Goal: Information Seeking & Learning: Learn about a topic

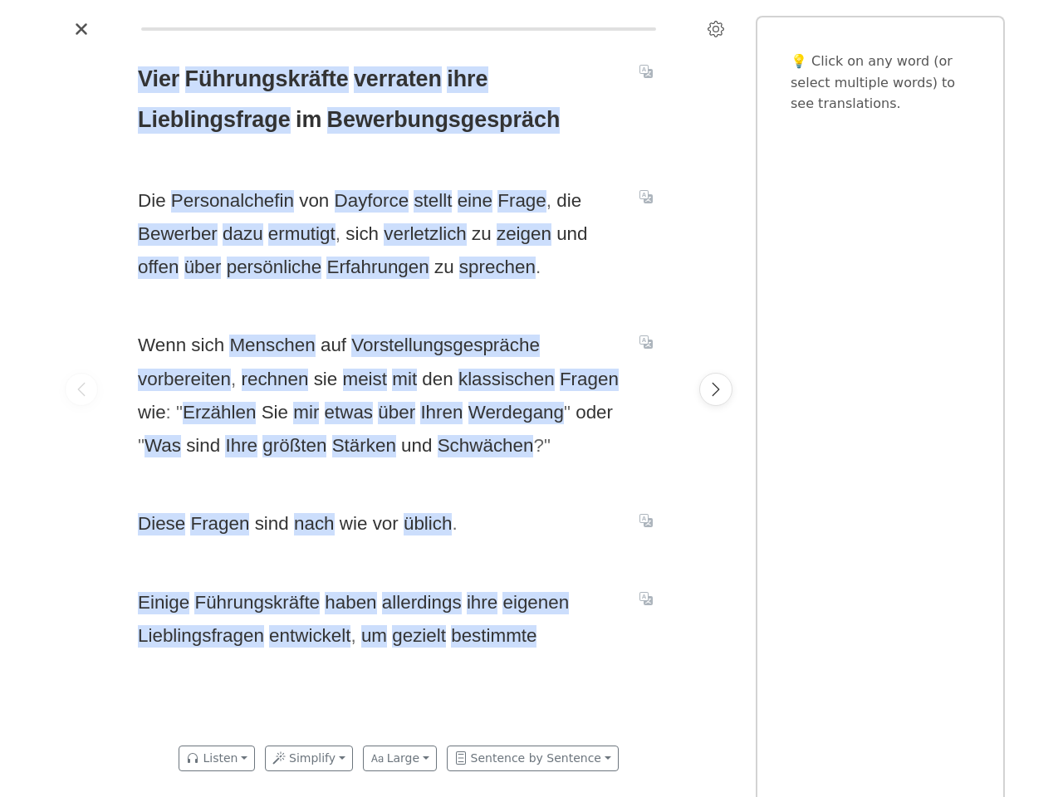
click at [531, 399] on span "Wenn sich Menschen auf Vorstellungsgespräche vorbereiten , rechnen sie meist mi…" at bounding box center [379, 396] width 482 height 134
click at [716, 29] on icon "Settings" at bounding box center [715, 29] width 17 height 17
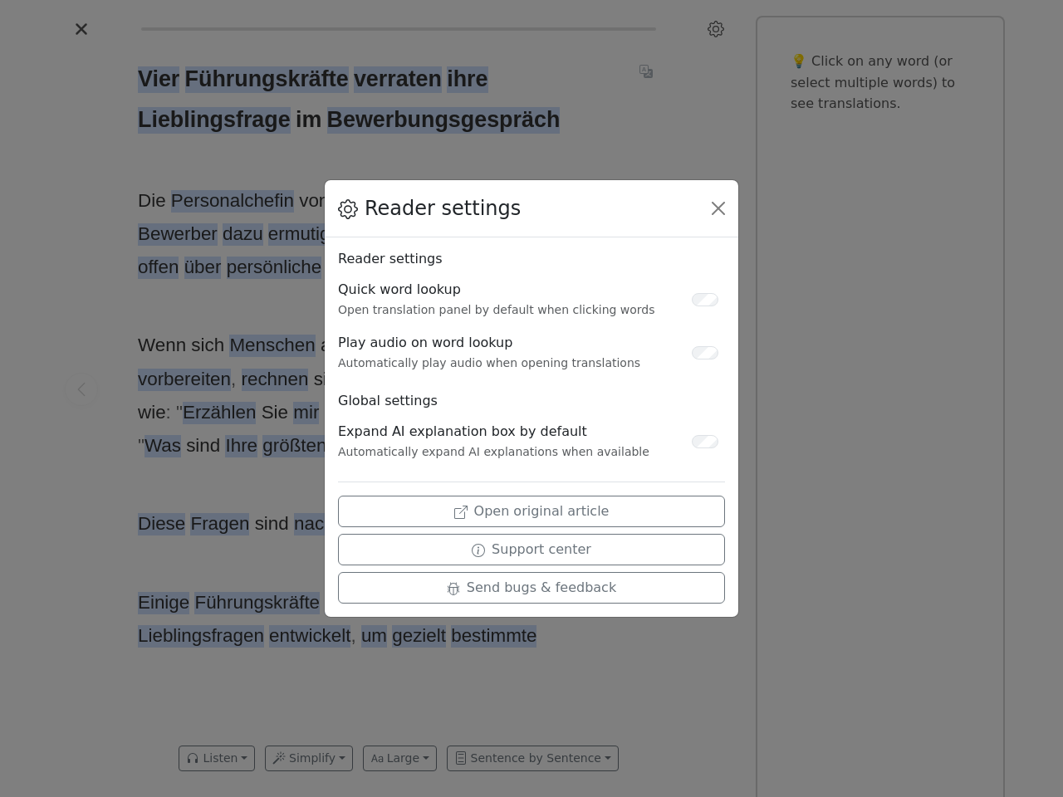
click at [81, 389] on div "Reader settings Reader settings Quick word lookup Open translation panel by def…" at bounding box center [531, 398] width 1063 height 797
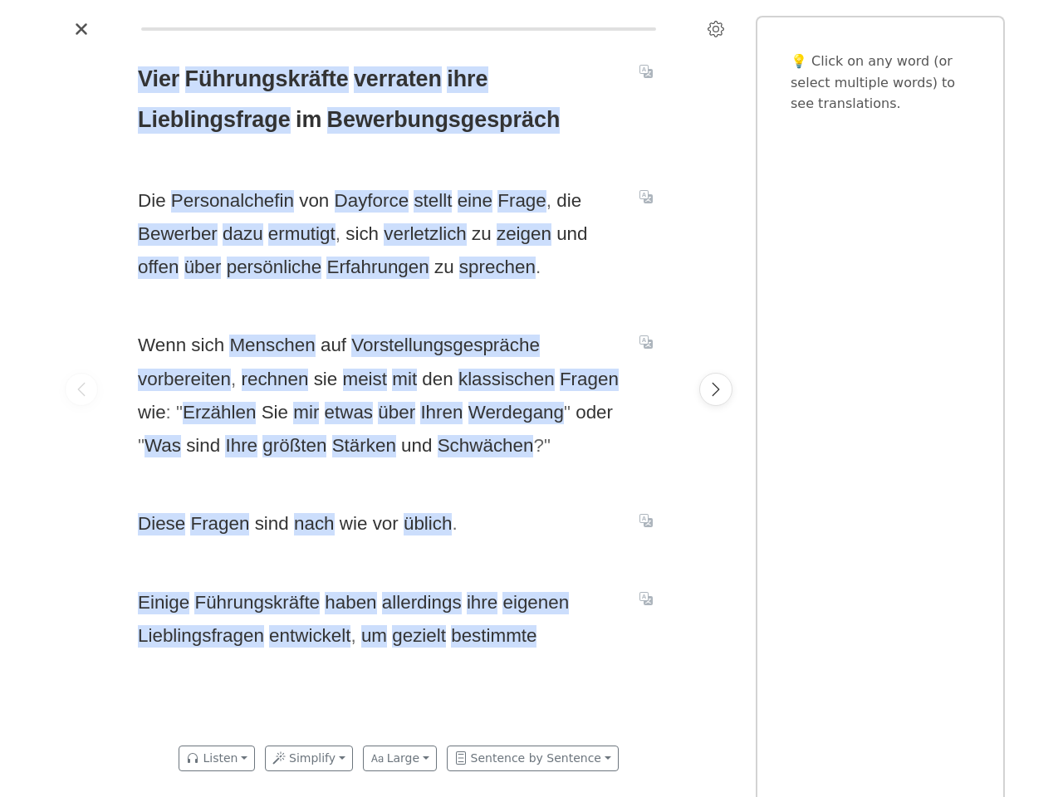
click at [159, 80] on span "Vier" at bounding box center [159, 79] width 42 height 27
click at [266, 80] on span "Führungskräfte" at bounding box center [267, 79] width 164 height 27
click at [395, 80] on span "verraten" at bounding box center [398, 79] width 88 height 27
click at [464, 80] on span "ihre" at bounding box center [467, 79] width 41 height 27
click at [212, 120] on span "Lieblingsfrage" at bounding box center [214, 120] width 153 height 27
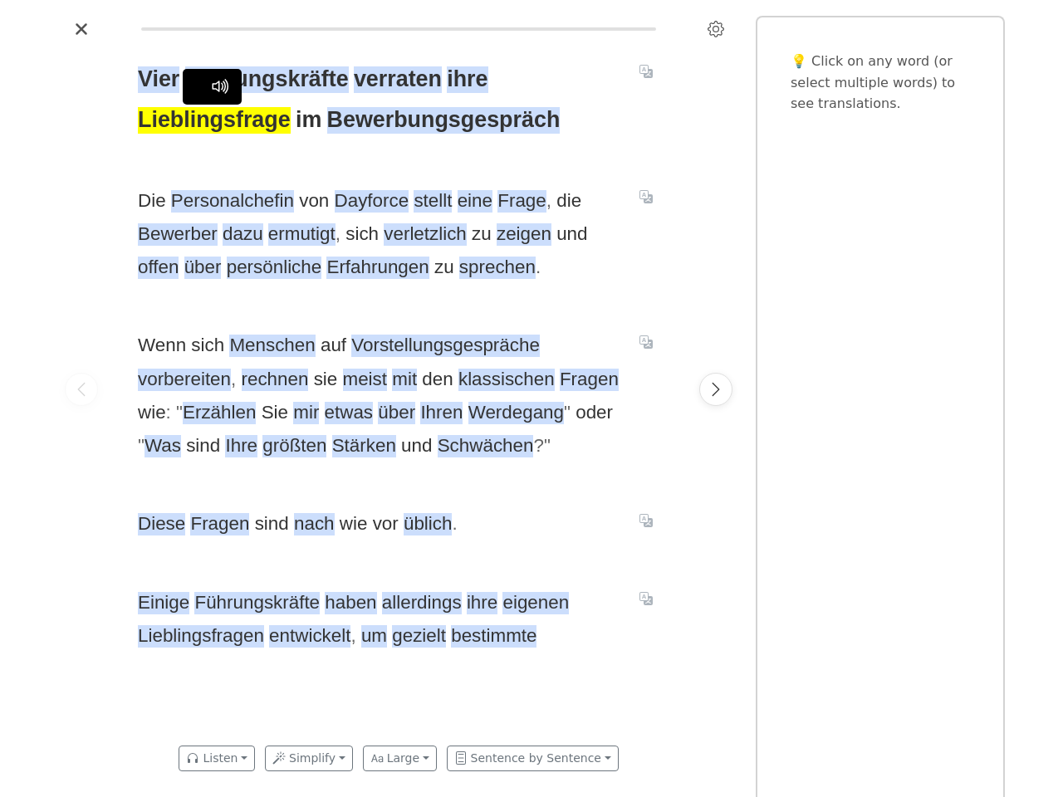
click at [305, 120] on span "im" at bounding box center [309, 120] width 26 height 27
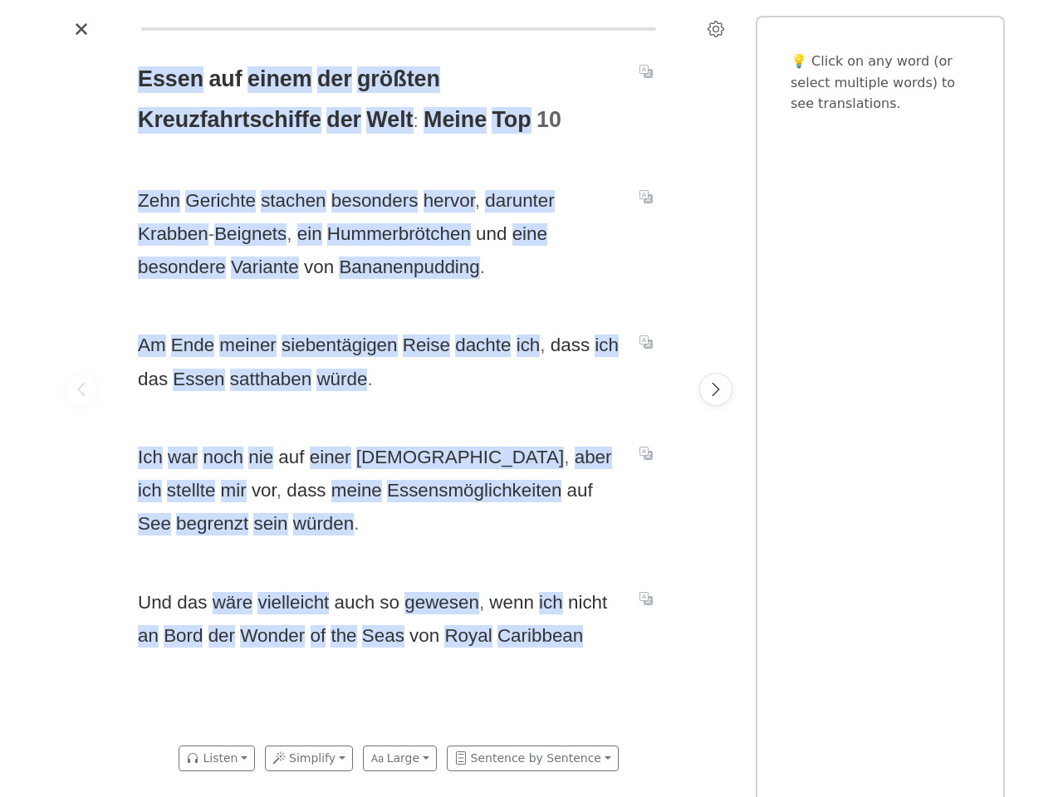
click at [531, 399] on div "Essen auf einem der größten Kreuzfahrtschiffe der Welt : Meine Top 10 Zehn Geri…" at bounding box center [398, 388] width 555 height 693
click at [716, 29] on icon "Settings" at bounding box center [715, 29] width 17 height 17
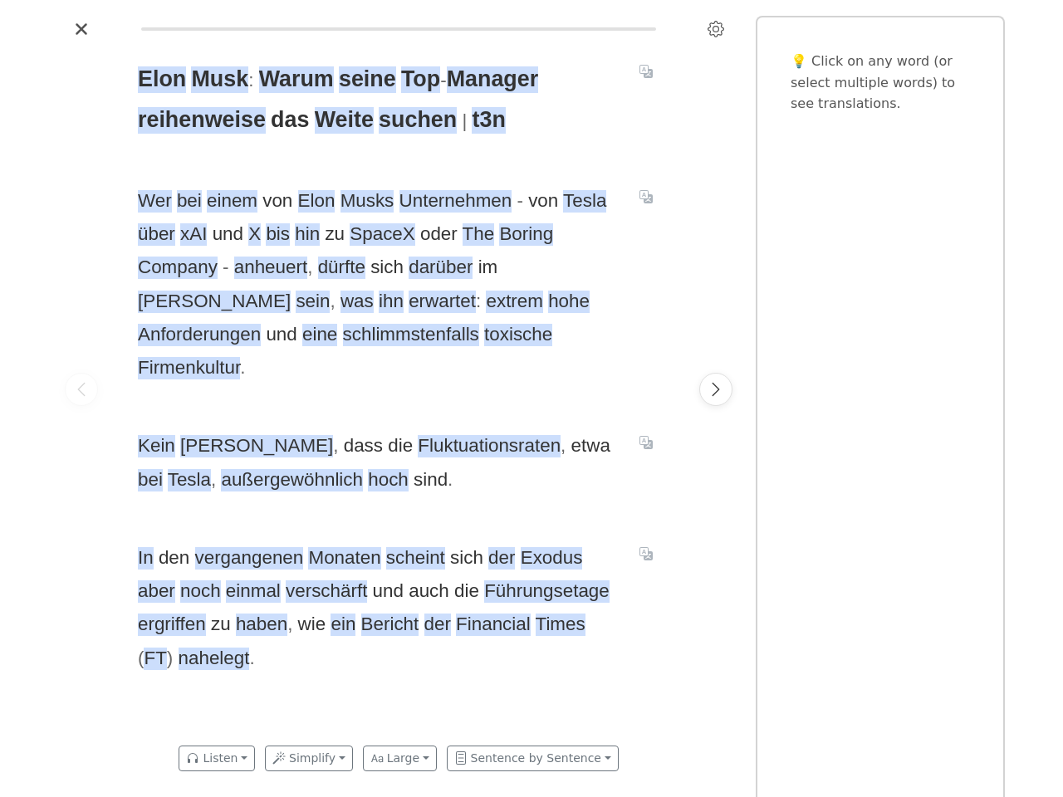
click at [531, 429] on span "Kein Wunder , dass die Fluktuationsraten , etwa bei Tesla , außergewöhnlich hoc…" at bounding box center [379, 462] width 482 height 67
click at [716, 29] on icon "Settings" at bounding box center [715, 29] width 17 height 17
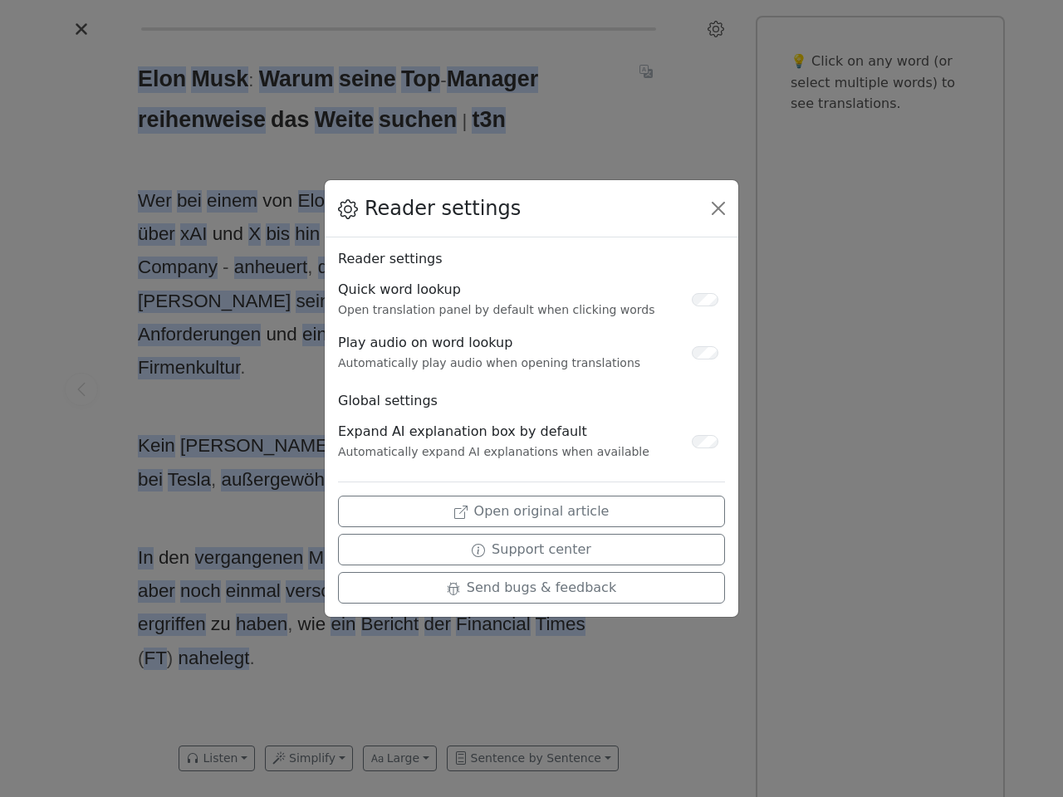
click at [81, 389] on div "Reader settings Reader settings Quick word lookup Open translation panel by def…" at bounding box center [531, 398] width 1063 height 797
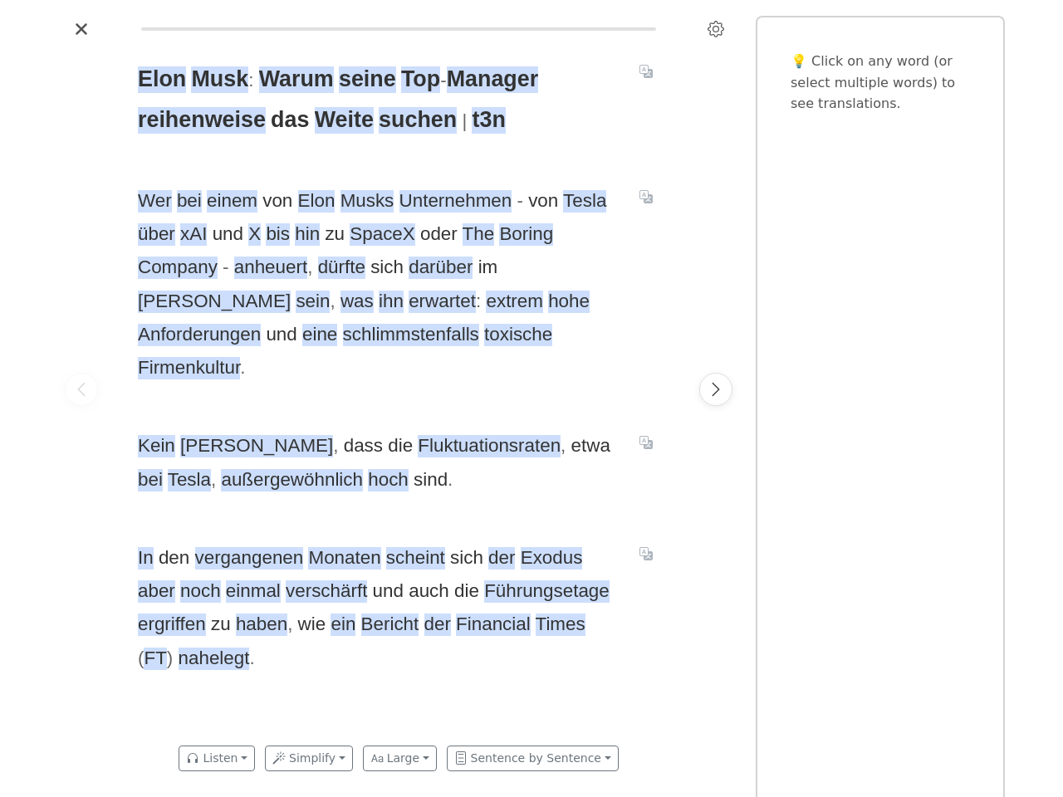
click at [160, 80] on span "Elon" at bounding box center [162, 79] width 48 height 27
click at [217, 80] on span "Musk" at bounding box center [219, 79] width 57 height 27
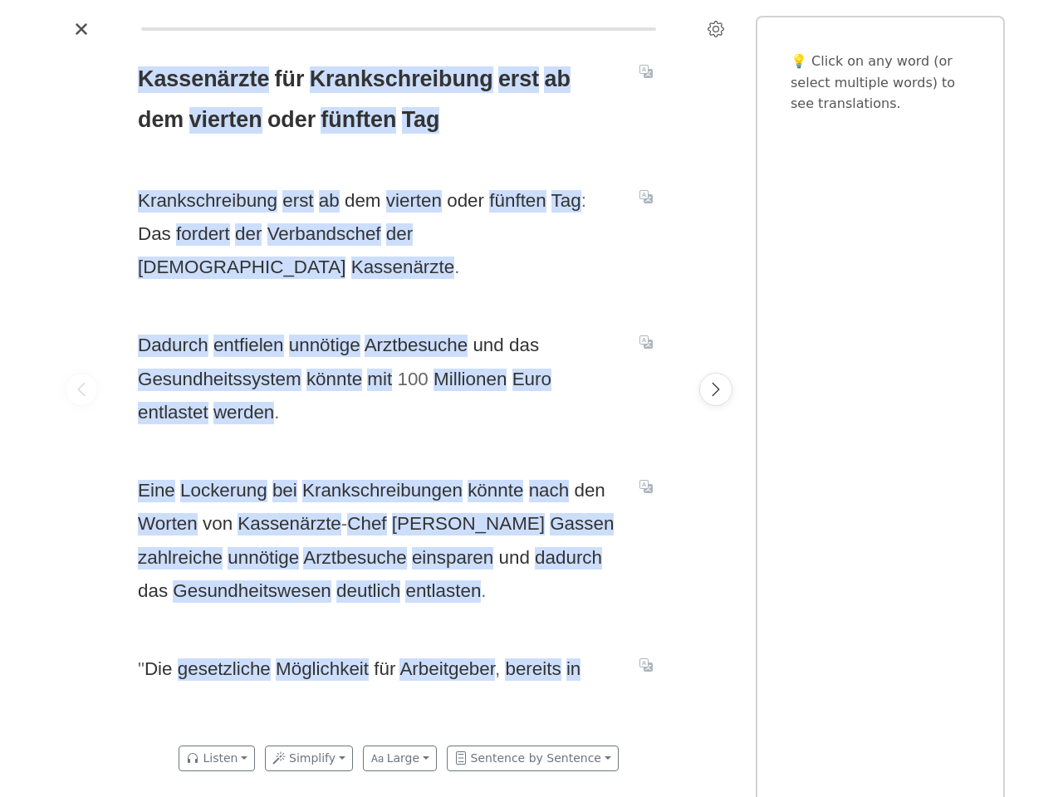
click at [531, 399] on div "Kassenärzte für Krankschreibung erst ab dem vierten oder fünften Tag Krankschre…" at bounding box center [398, 388] width 555 height 693
click at [716, 29] on icon "Settings" at bounding box center [715, 29] width 17 height 17
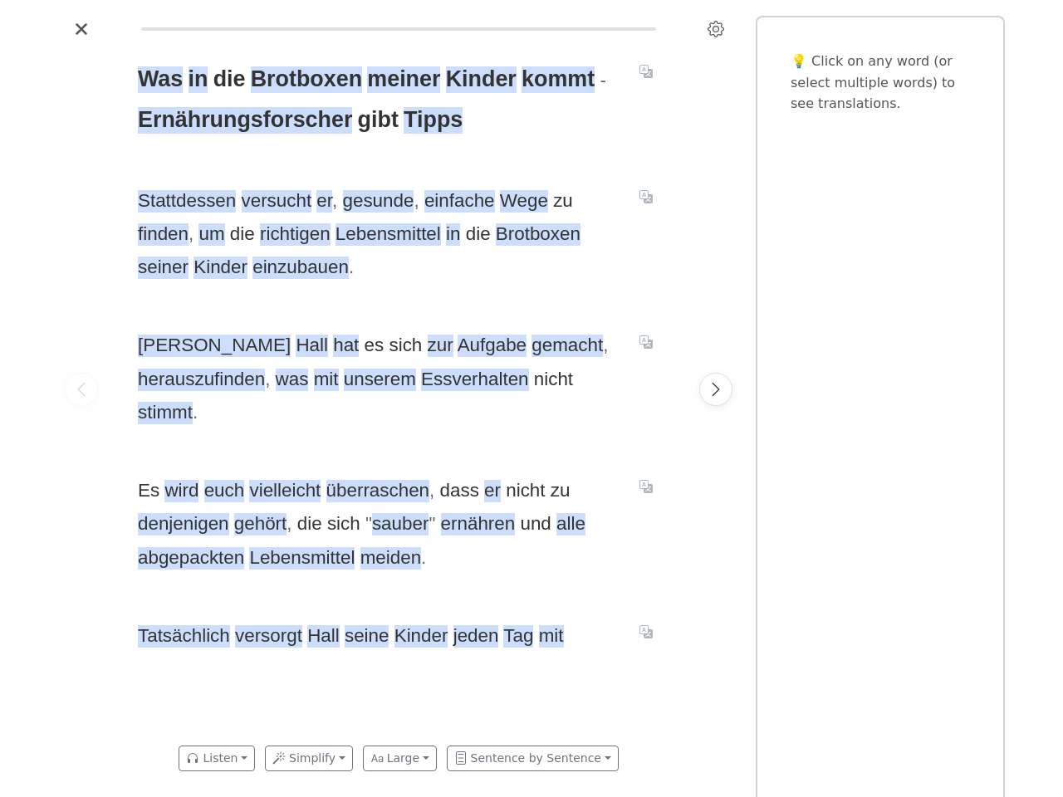
click at [531, 399] on span "[PERSON_NAME] hat es sich zur Aufgabe gemacht , herauszufinden , was mit unsere…" at bounding box center [379, 379] width 482 height 100
click at [716, 29] on icon "Settings" at bounding box center [715, 29] width 17 height 17
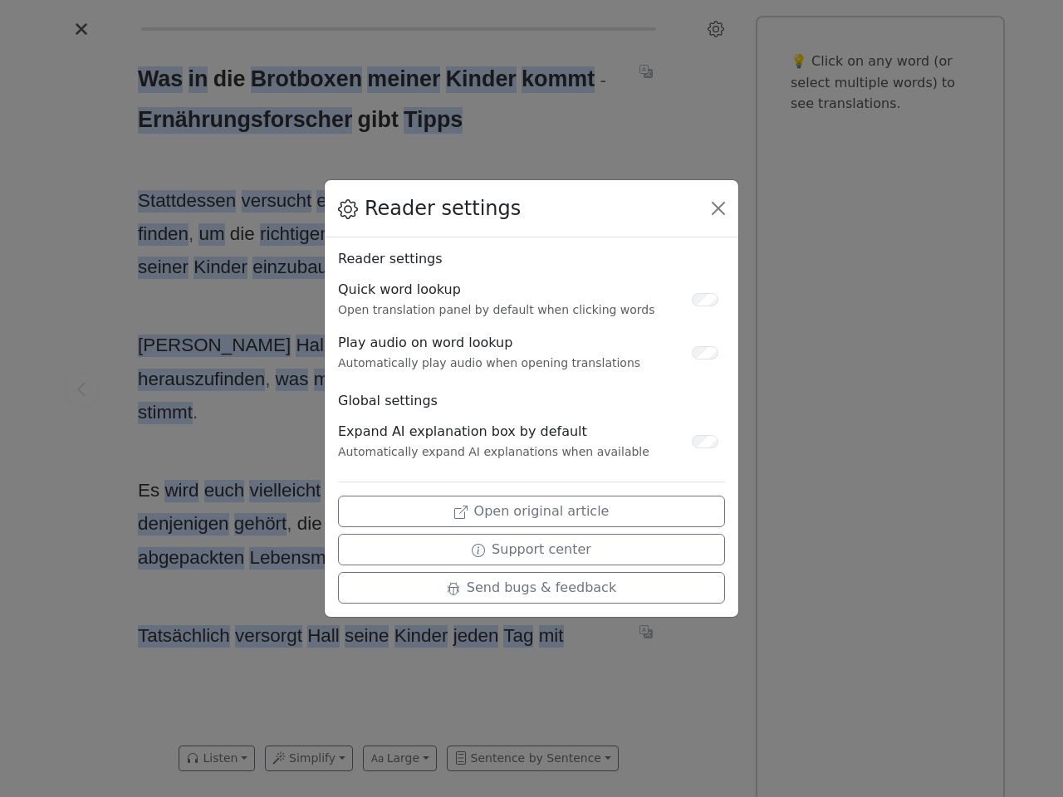
click at [81, 389] on div "Reader settings Reader settings Quick word lookup Open translation panel by def…" at bounding box center [531, 398] width 1063 height 797
click at [159, 80] on div "Reader settings Reader settings Quick word lookup Open translation panel by def…" at bounding box center [531, 398] width 1063 height 797
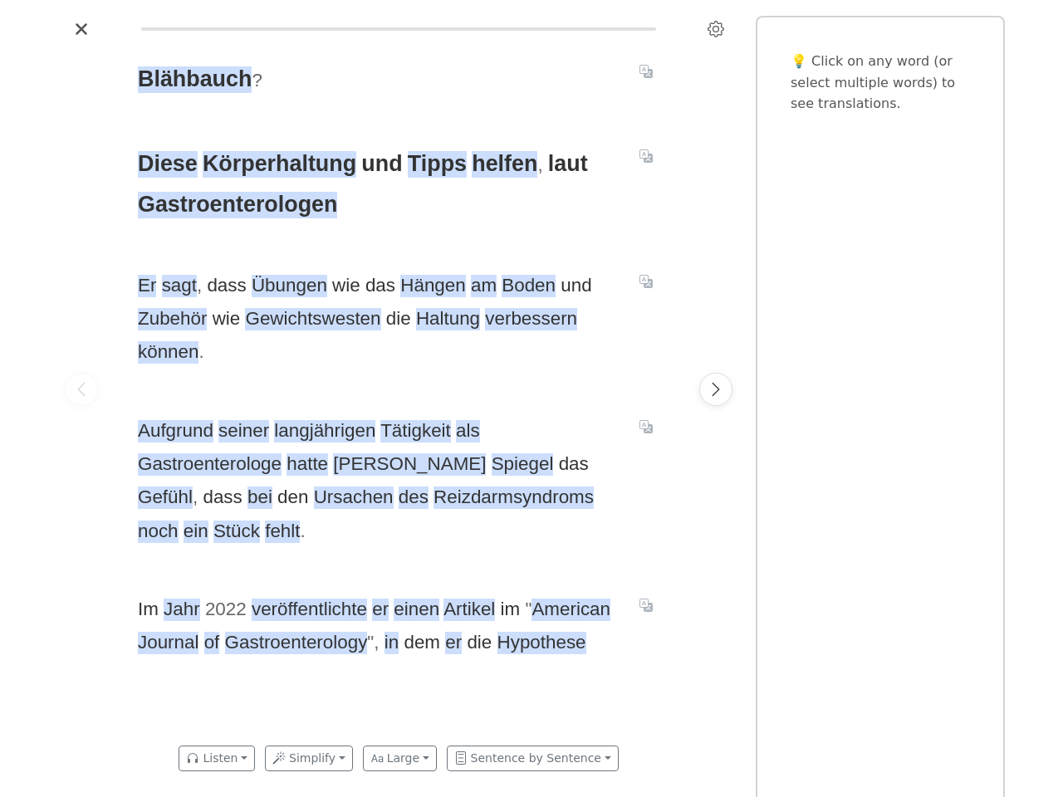
click at [531, 399] on div "Blähbauch ? Diese Körperhaltung und Tipps helfen , laut Gastroenterologen Er sa…" at bounding box center [398, 388] width 555 height 693
click at [716, 29] on icon "Settings" at bounding box center [715, 29] width 17 height 17
click at [193, 80] on span "Blähbauch" at bounding box center [195, 79] width 114 height 27
click at [646, 71] on icon "Translate sentence" at bounding box center [645, 71] width 13 height 13
click at [166, 164] on span "Diese" at bounding box center [168, 164] width 60 height 27
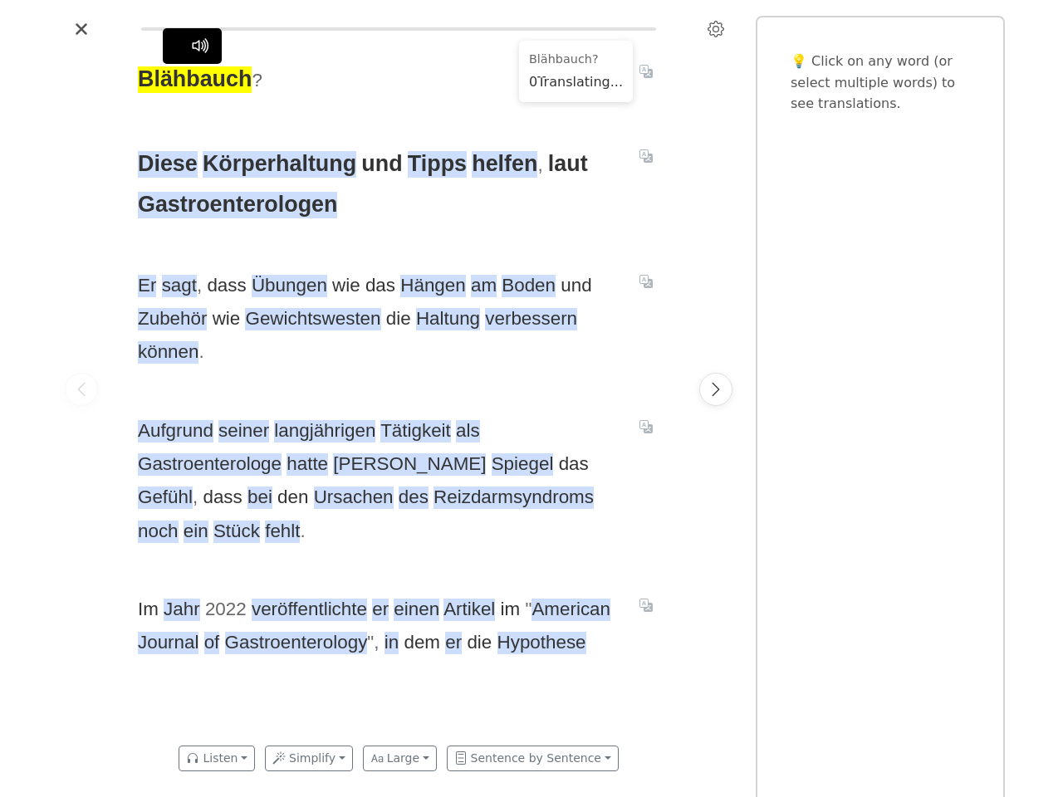
click at [276, 164] on span "Körperhaltung" at bounding box center [280, 164] width 154 height 27
